Goal: Understand process/instructions

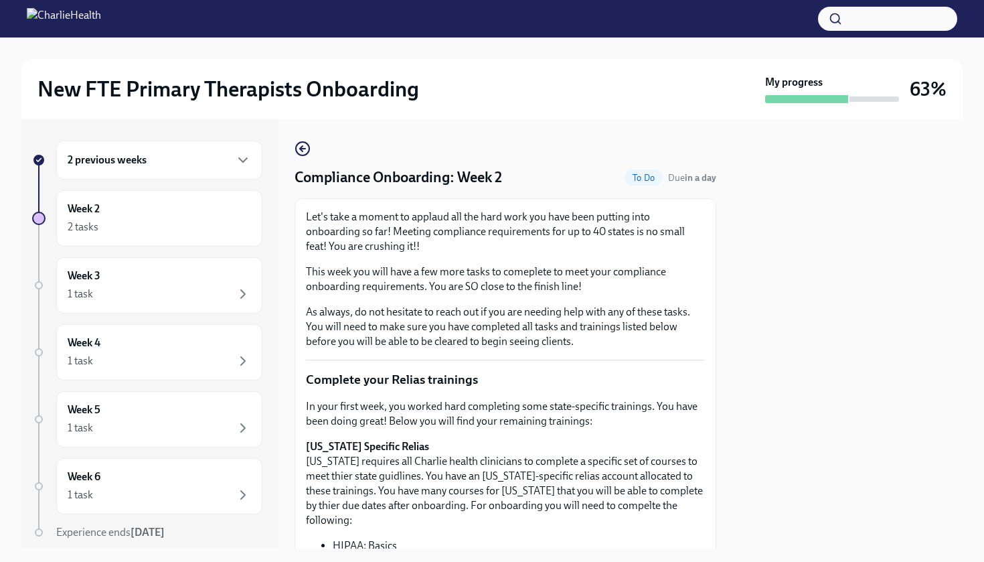
click at [783, 205] on div at bounding box center [848, 333] width 230 height 429
click at [790, 405] on div at bounding box center [848, 333] width 230 height 429
click at [794, 402] on div at bounding box center [848, 333] width 230 height 429
click at [796, 402] on div at bounding box center [848, 333] width 230 height 429
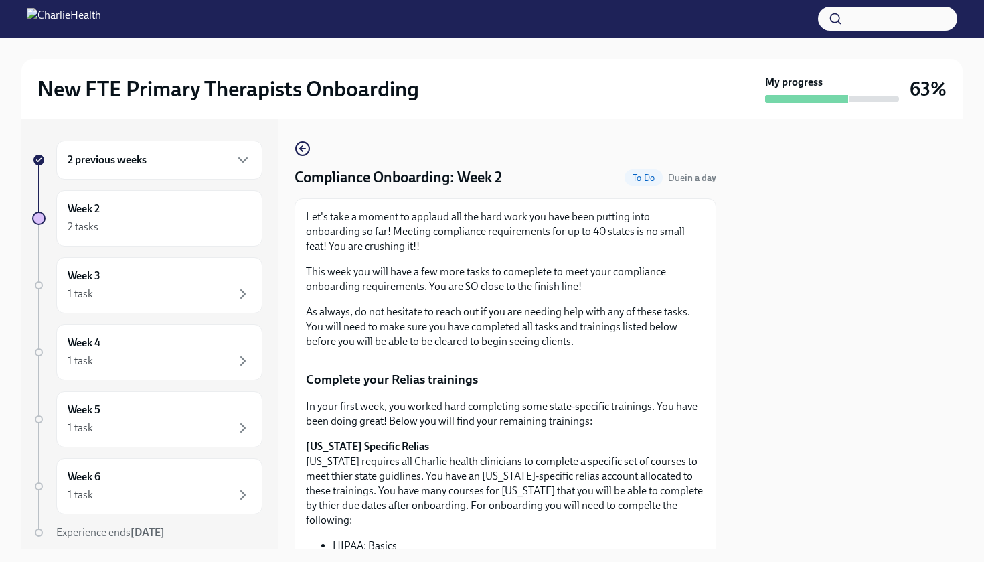
click at [304, 128] on div "Compliance Onboarding: Week 2 To Do Due in a day Let's take a moment to applaud…" at bounding box center [506, 333] width 422 height 429
click at [296, 154] on icon "button" at bounding box center [303, 149] width 16 height 16
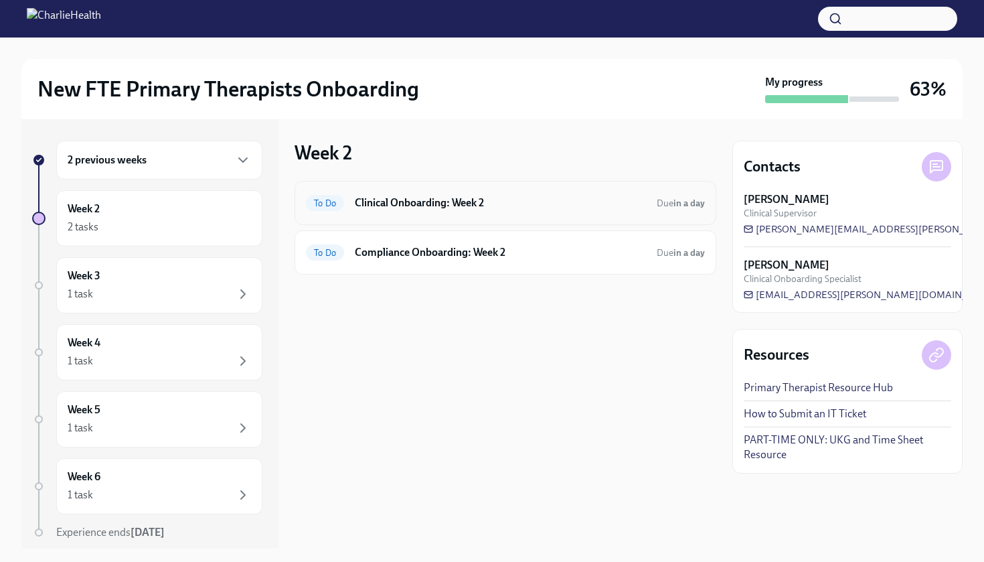
click at [313, 203] on span "To Do" at bounding box center [325, 203] width 38 height 10
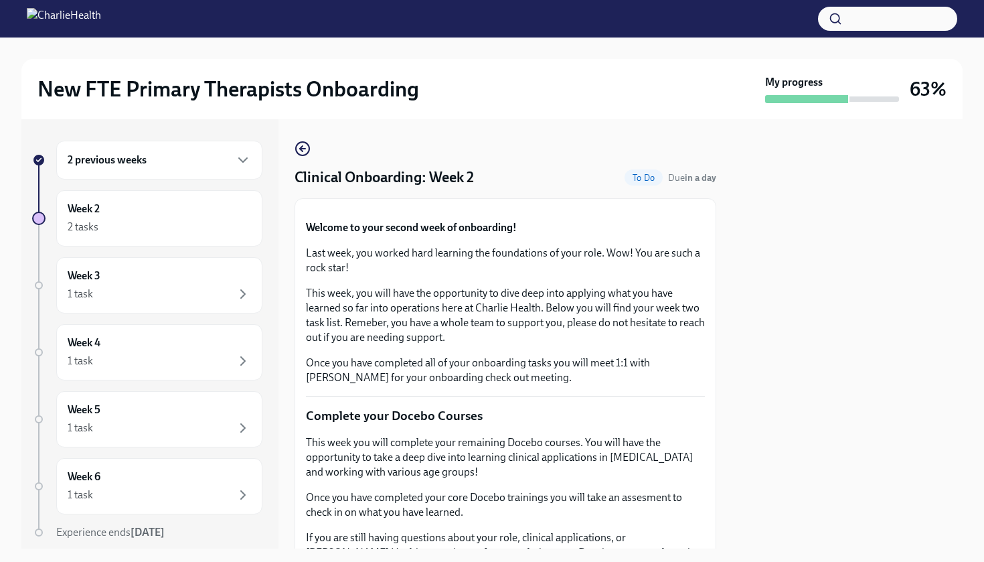
click at [848, 326] on div at bounding box center [848, 333] width 230 height 429
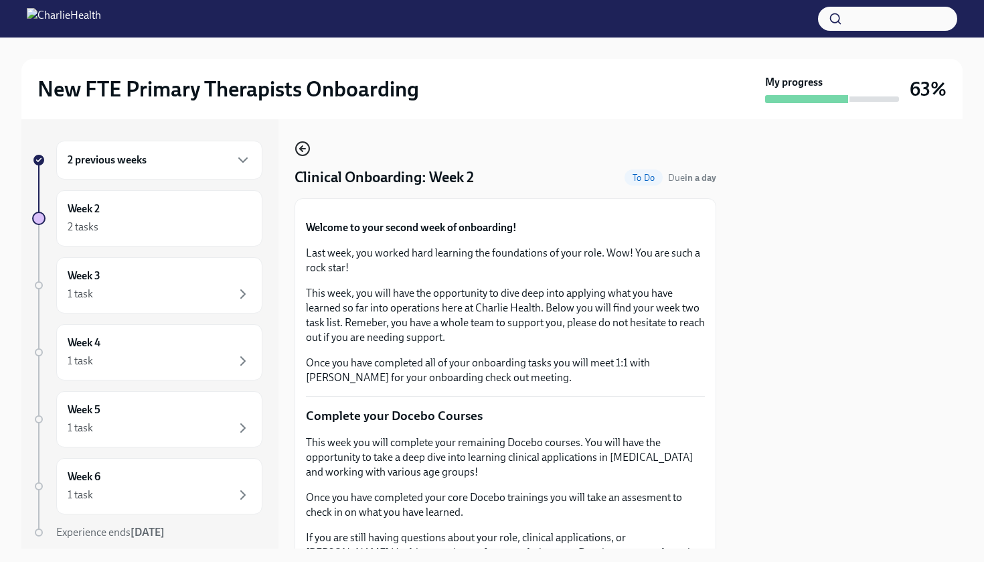
click at [299, 149] on icon "button" at bounding box center [303, 149] width 16 height 16
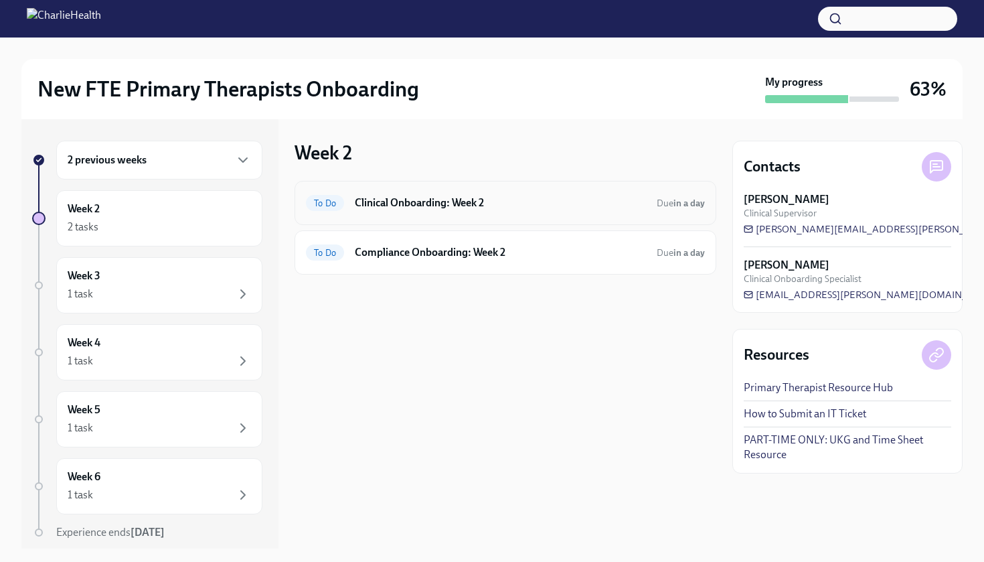
click at [592, 211] on div "To Do Clinical Onboarding: Week 2 Due in a day" at bounding box center [505, 202] width 399 height 21
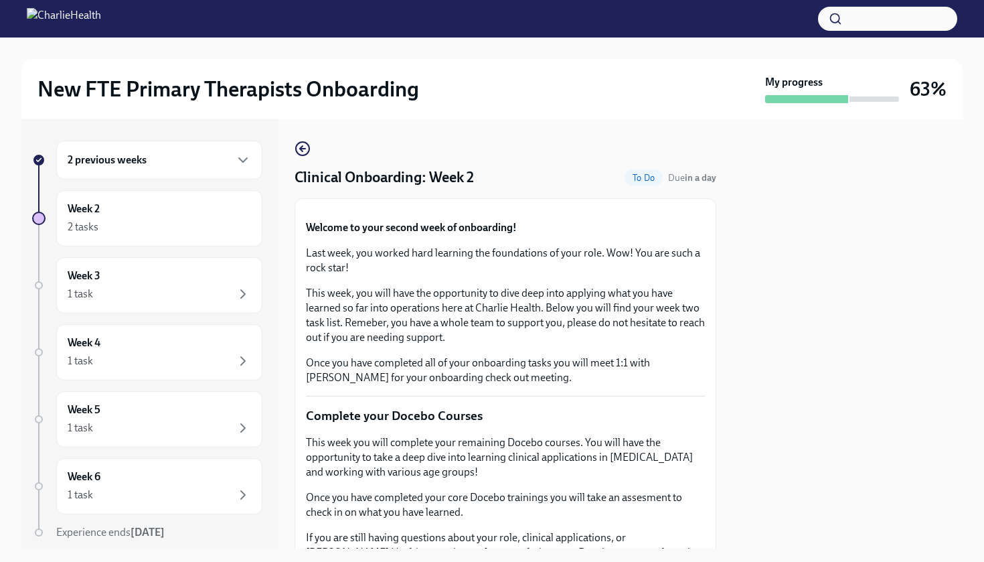
click at [650, 235] on p "Welcome to your second week of onboarding!" at bounding box center [505, 227] width 399 height 15
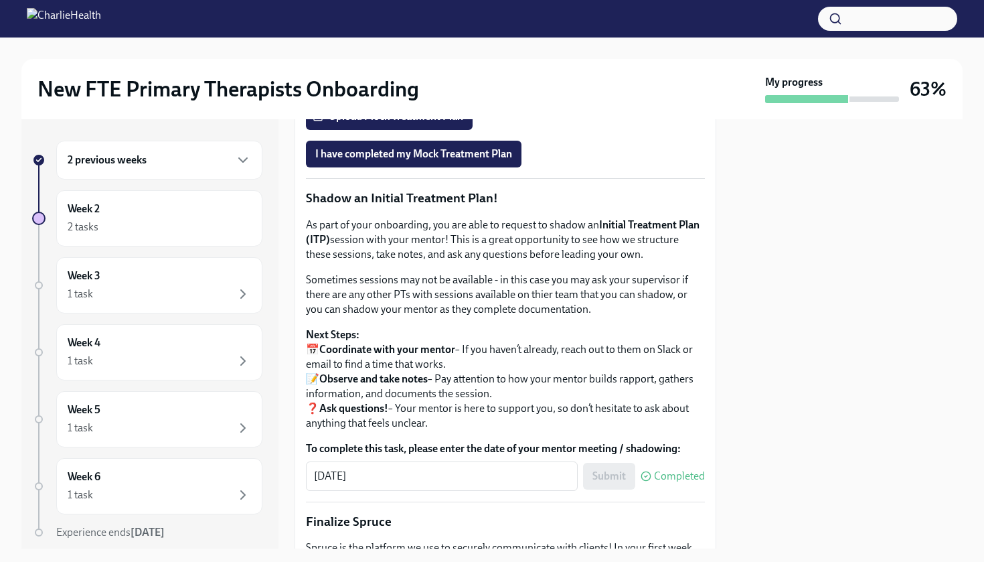
scroll to position [1202, 0]
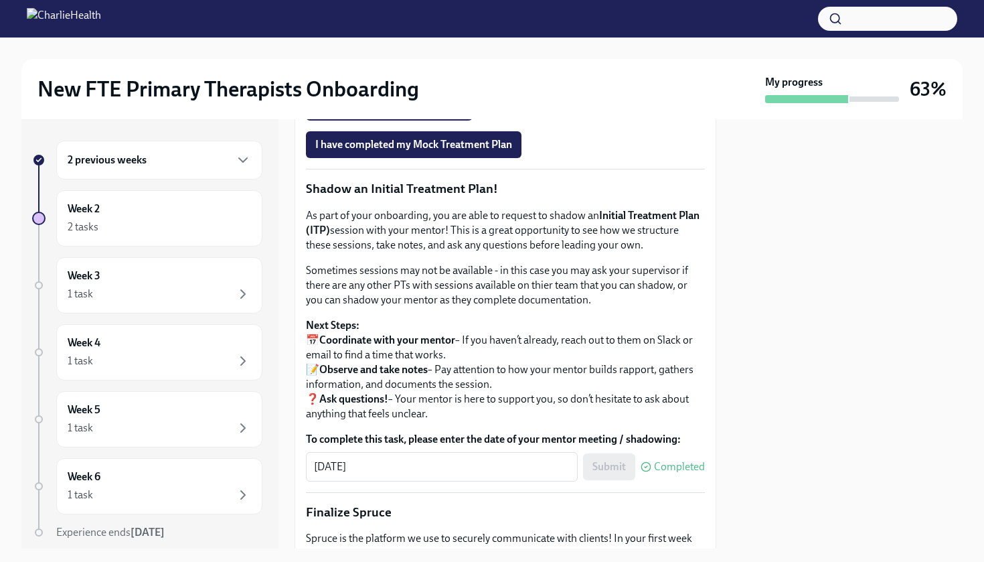
click at [453, 76] on span "Onboarding Mock Treatment Plan" at bounding box center [400, 69] width 171 height 13
